Goal: Task Accomplishment & Management: Manage account settings

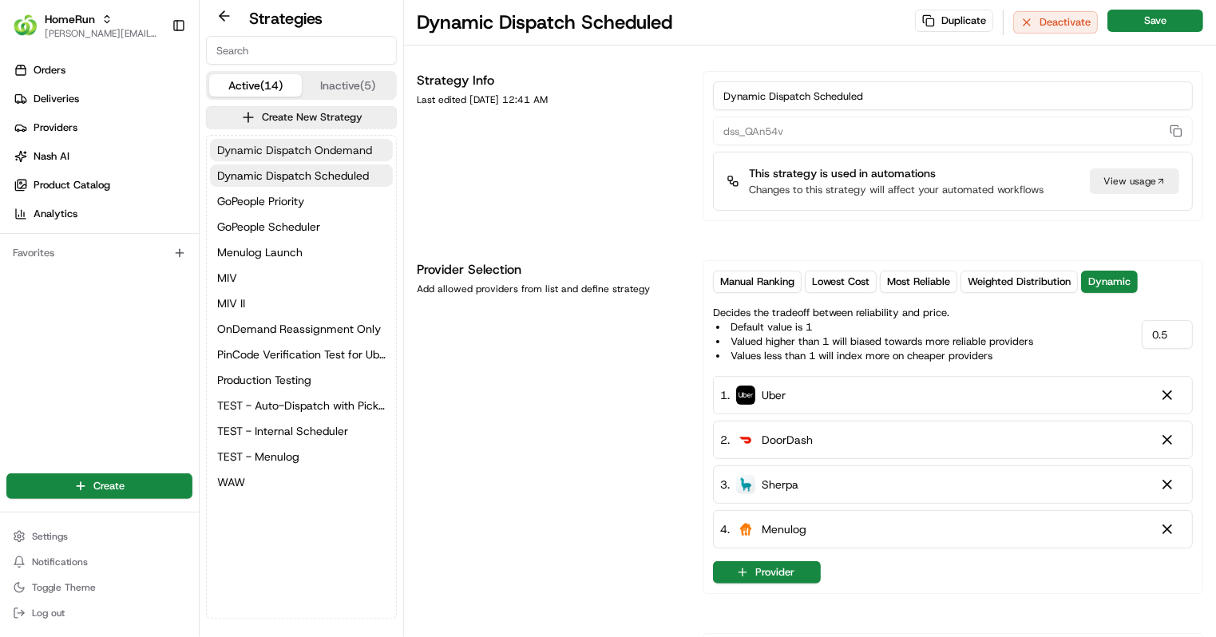
click at [347, 149] on span "Dynamic Dispatch Ondemand" at bounding box center [294, 150] width 155 height 16
click at [1178, 336] on input "0.5" at bounding box center [1167, 334] width 51 height 29
type input "0"
click at [1176, 335] on input "0.5" at bounding box center [1167, 334] width 51 height 29
type input "0"
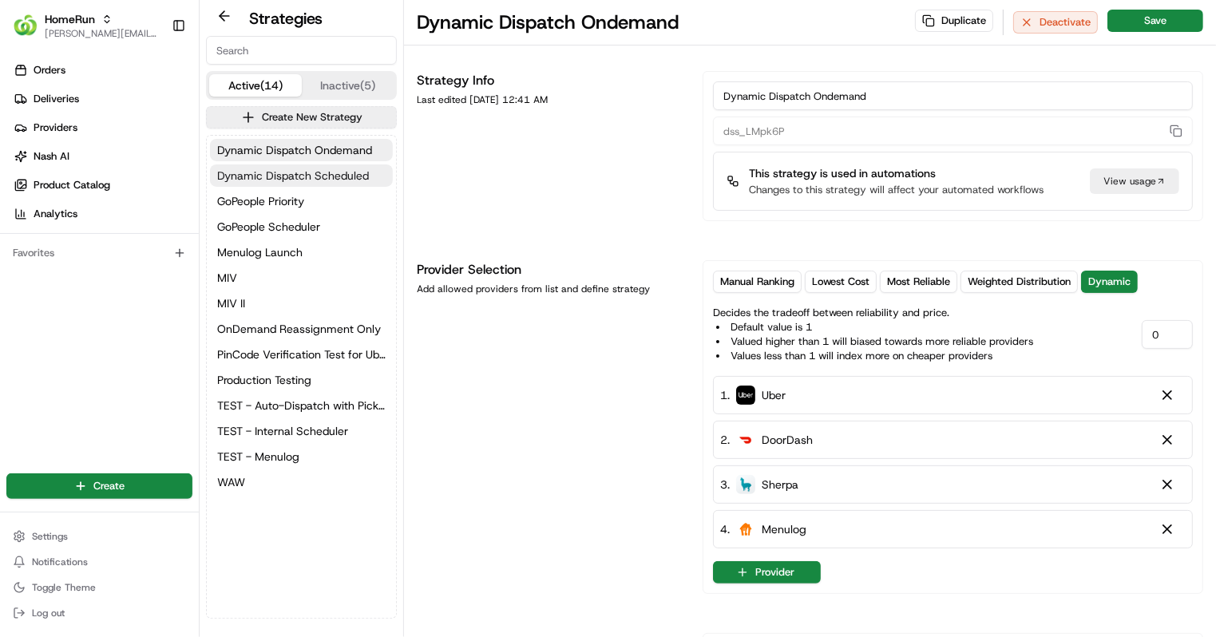
click at [280, 176] on span "Dynamic Dispatch Scheduled" at bounding box center [293, 176] width 152 height 16
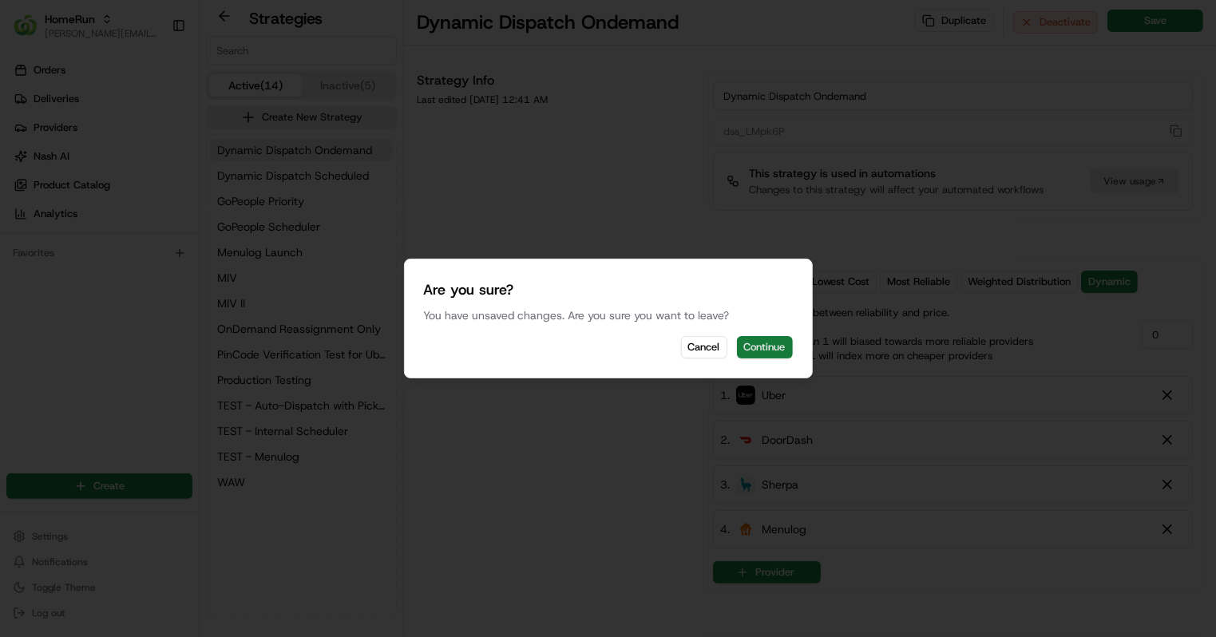
click at [776, 345] on button "Continue" at bounding box center [765, 347] width 56 height 22
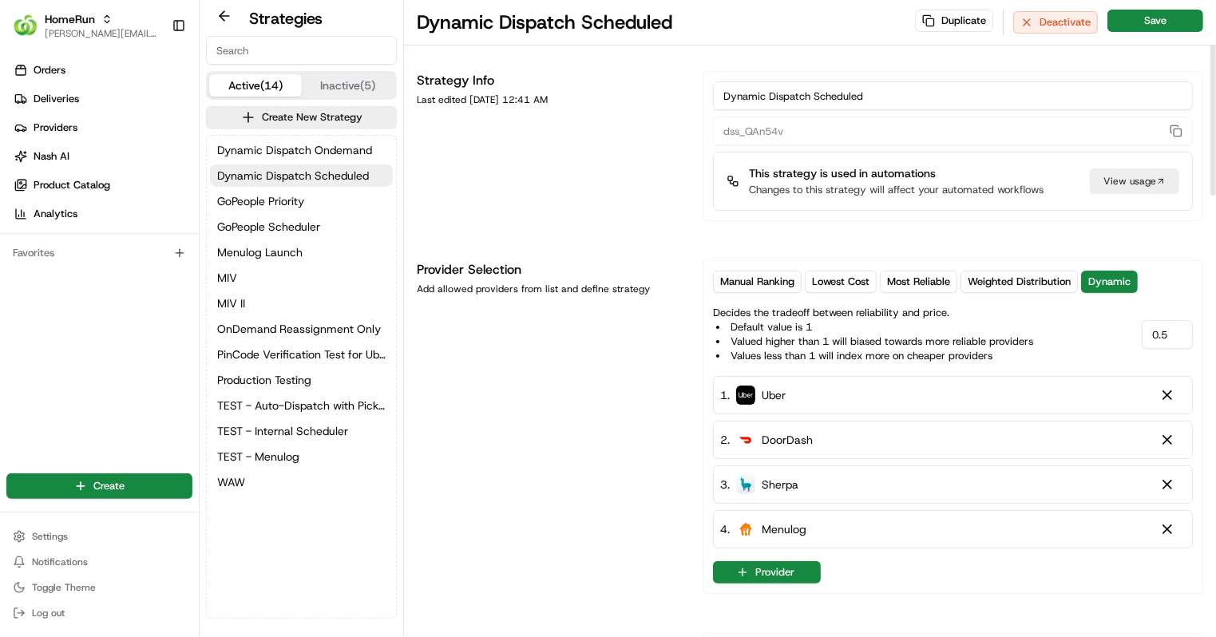
drag, startPoint x: 1183, startPoint y: 331, endPoint x: 1068, endPoint y: 317, distance: 116.7
click at [1068, 317] on div "Decides the tradeoff between reliability and price. Default value is 1 Valued h…" at bounding box center [953, 331] width 480 height 64
type input "0.75"
click at [1156, 22] on button "Save" at bounding box center [1156, 21] width 96 height 22
click at [333, 153] on span "Dynamic Dispatch Ondemand" at bounding box center [294, 150] width 155 height 16
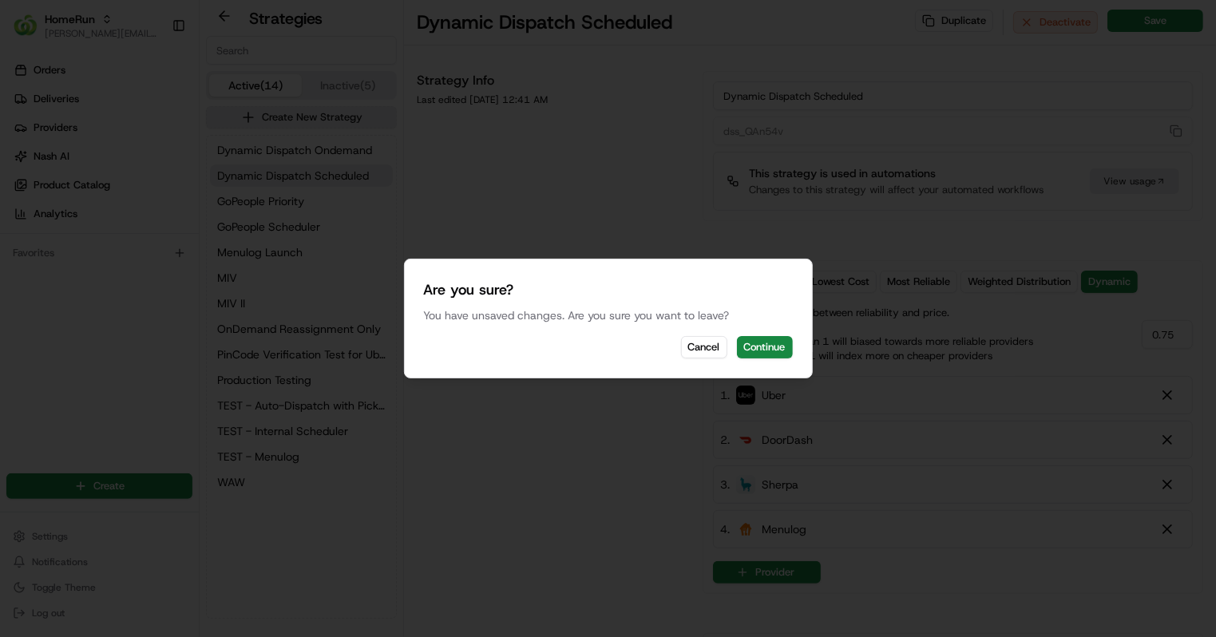
click at [698, 347] on div "Provider Selection Add allowed providers from list and define strategy Manual R…" at bounding box center [810, 427] width 787 height 334
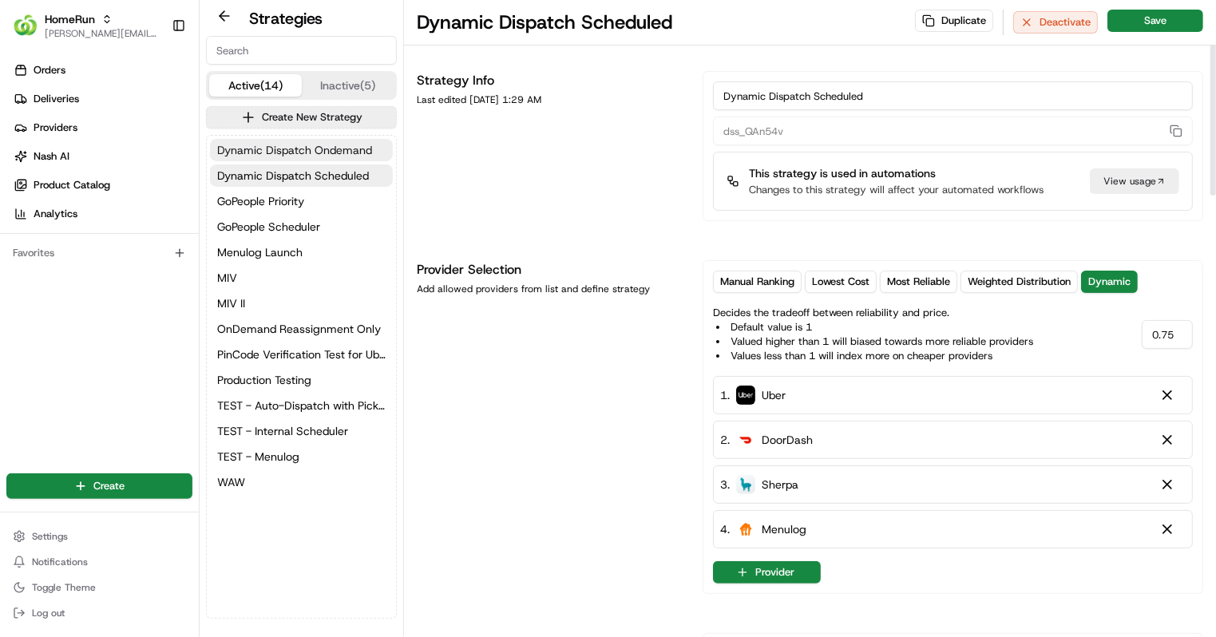
click at [348, 149] on span "Dynamic Dispatch Ondemand" at bounding box center [294, 150] width 155 height 16
drag, startPoint x: 1182, startPoint y: 335, endPoint x: 1014, endPoint y: 327, distance: 167.8
click at [1014, 327] on div "Decides the tradeoff between reliability and price. Default value is 1 Valued h…" at bounding box center [953, 331] width 480 height 64
type input "0.75"
click at [1175, 25] on button "Save" at bounding box center [1156, 21] width 96 height 22
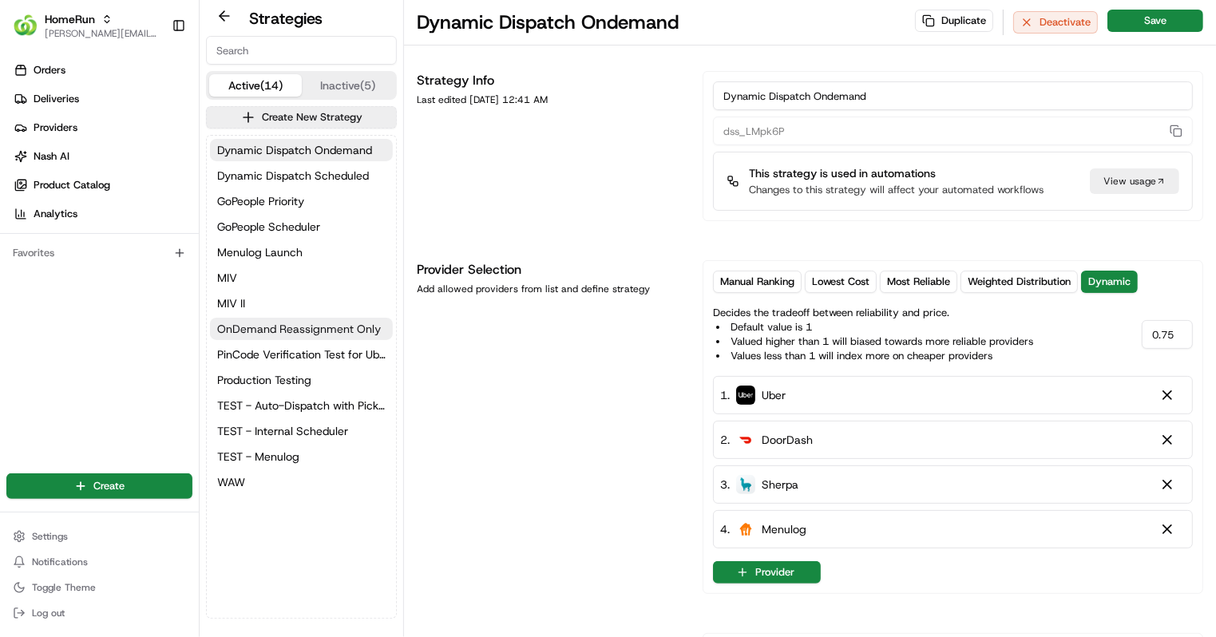
click at [309, 323] on span "OnDemand Reassignment Only" at bounding box center [299, 329] width 164 height 16
click at [298, 325] on span "OnDemand Reassignment Only" at bounding box center [299, 329] width 164 height 16
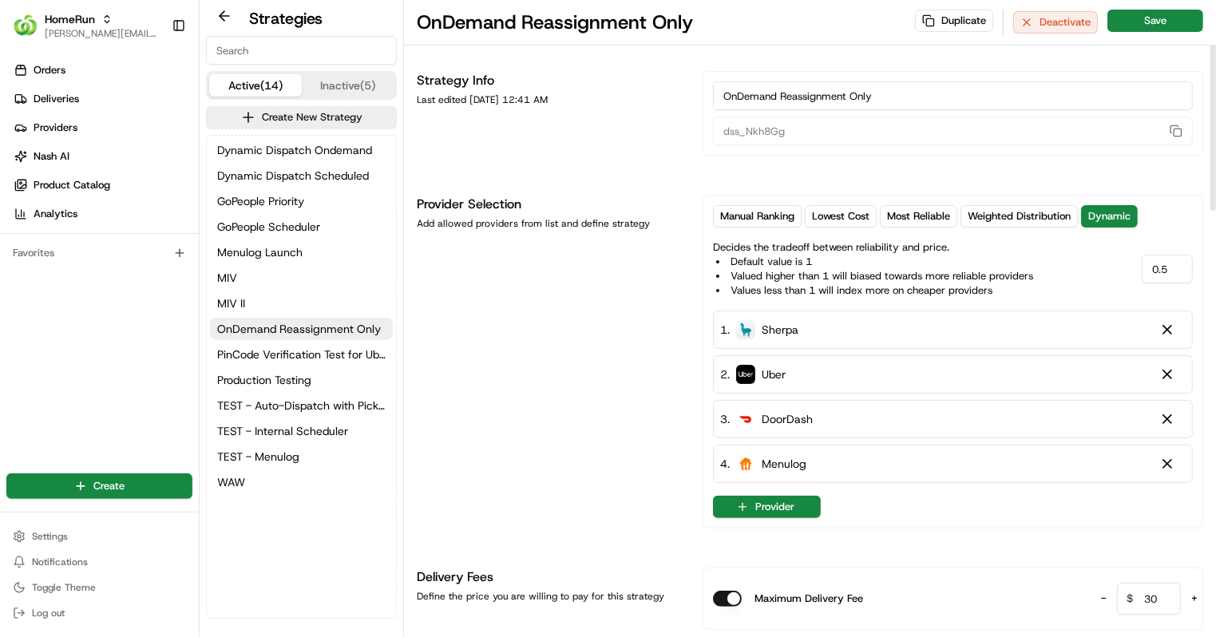
drag, startPoint x: 1181, startPoint y: 268, endPoint x: 1027, endPoint y: 244, distance: 156.1
click at [1027, 244] on div "Decides the tradeoff between reliability and price. Default value is 1 Valued h…" at bounding box center [953, 266] width 480 height 64
drag, startPoint x: 1171, startPoint y: 267, endPoint x: 1067, endPoint y: 255, distance: 105.4
click at [1068, 256] on div "Decides the tradeoff between reliability and price. Default value is 1 Valued h…" at bounding box center [953, 266] width 480 height 64
type input "0"
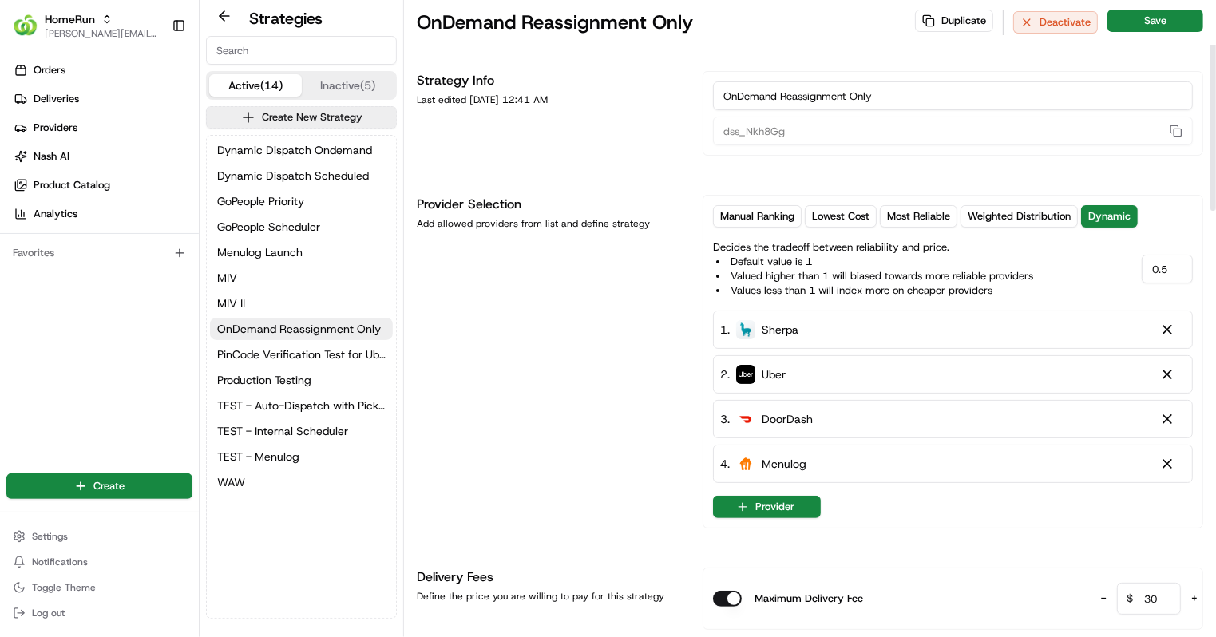
click at [1176, 267] on input "0.5" at bounding box center [1167, 269] width 51 height 29
type input "0"
drag, startPoint x: 1183, startPoint y: 269, endPoint x: 1052, endPoint y: 251, distance: 131.4
click at [1052, 251] on div "Decides the tradeoff between reliability and price. Default value is 1 Valued h…" at bounding box center [953, 266] width 480 height 64
type input "0.75"
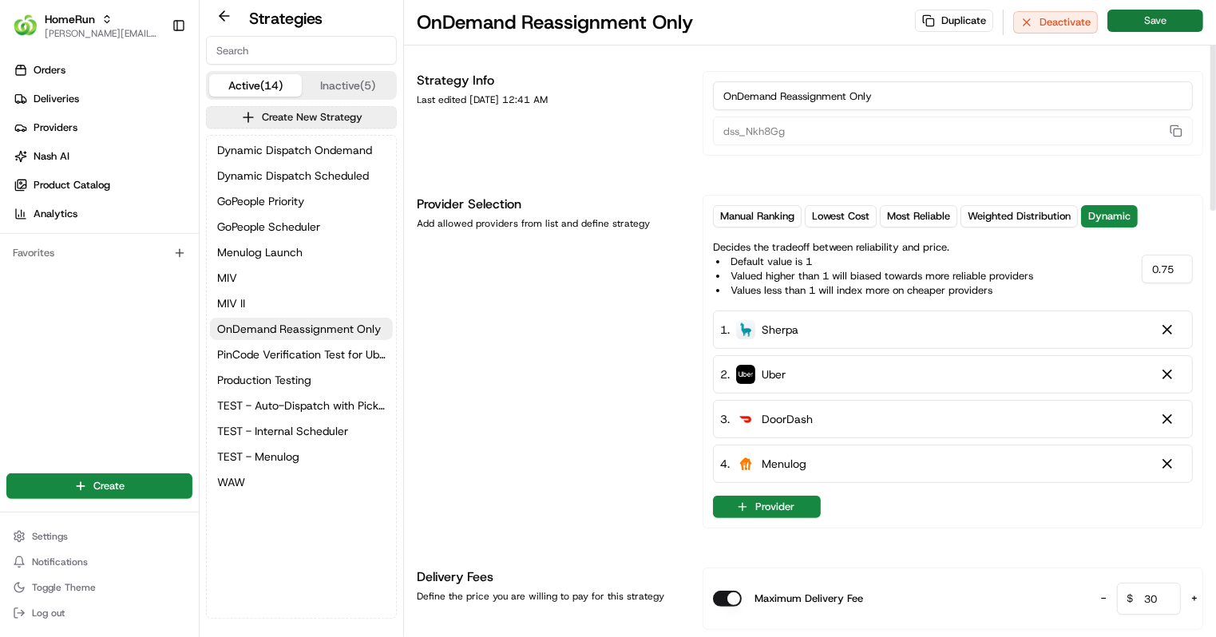
click at [1181, 17] on button "Save" at bounding box center [1156, 21] width 96 height 22
